Goal: Information Seeking & Learning: Understand process/instructions

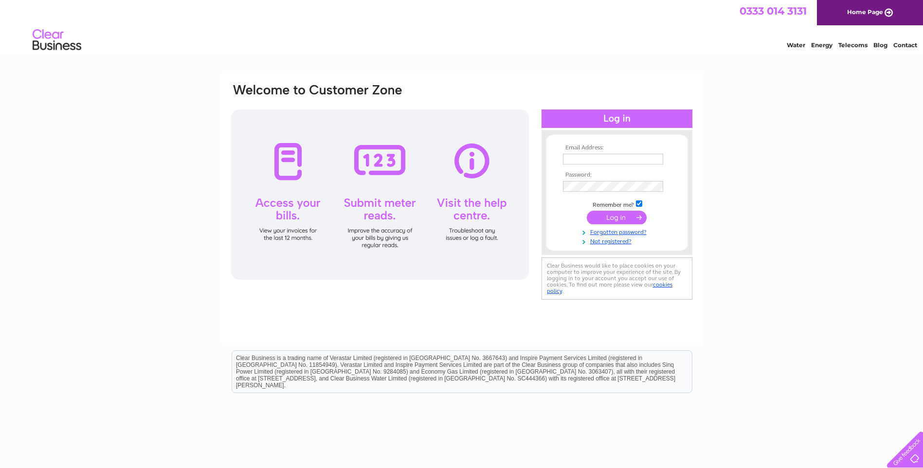
click at [603, 159] on input "text" at bounding box center [613, 159] width 100 height 11
type input "utilities@trespass.co.uk"
click at [617, 217] on input "submit" at bounding box center [616, 218] width 60 height 14
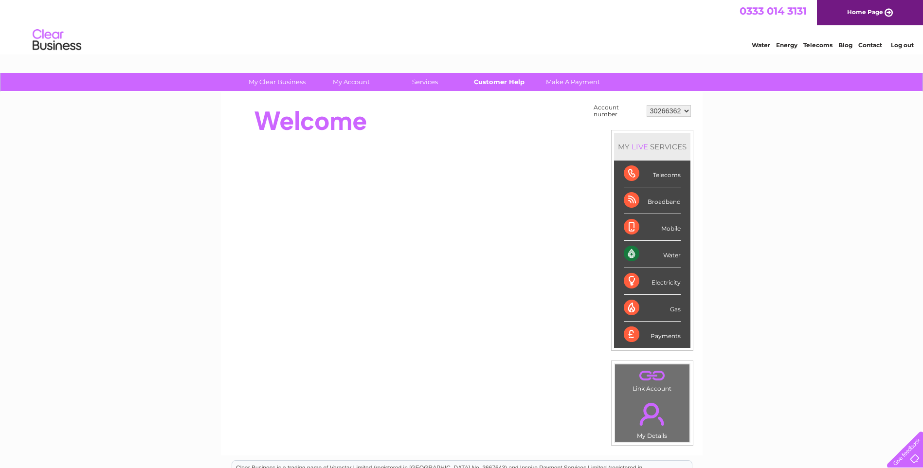
click at [505, 82] on link "Customer Help" at bounding box center [499, 82] width 80 height 18
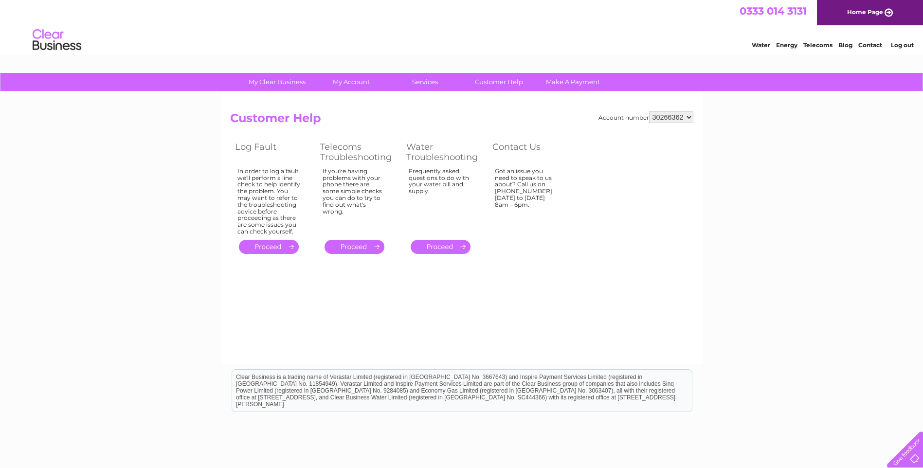
click at [845, 155] on div "My Clear Business Login Details My Details My Preferences Link Account My Accou…" at bounding box center [461, 302] width 923 height 458
click at [906, 457] on div at bounding box center [903, 447] width 40 height 40
click at [495, 78] on link "Customer Help" at bounding box center [499, 82] width 80 height 18
click at [909, 453] on div at bounding box center [903, 447] width 40 height 40
